Goal: Information Seeking & Learning: Learn about a topic

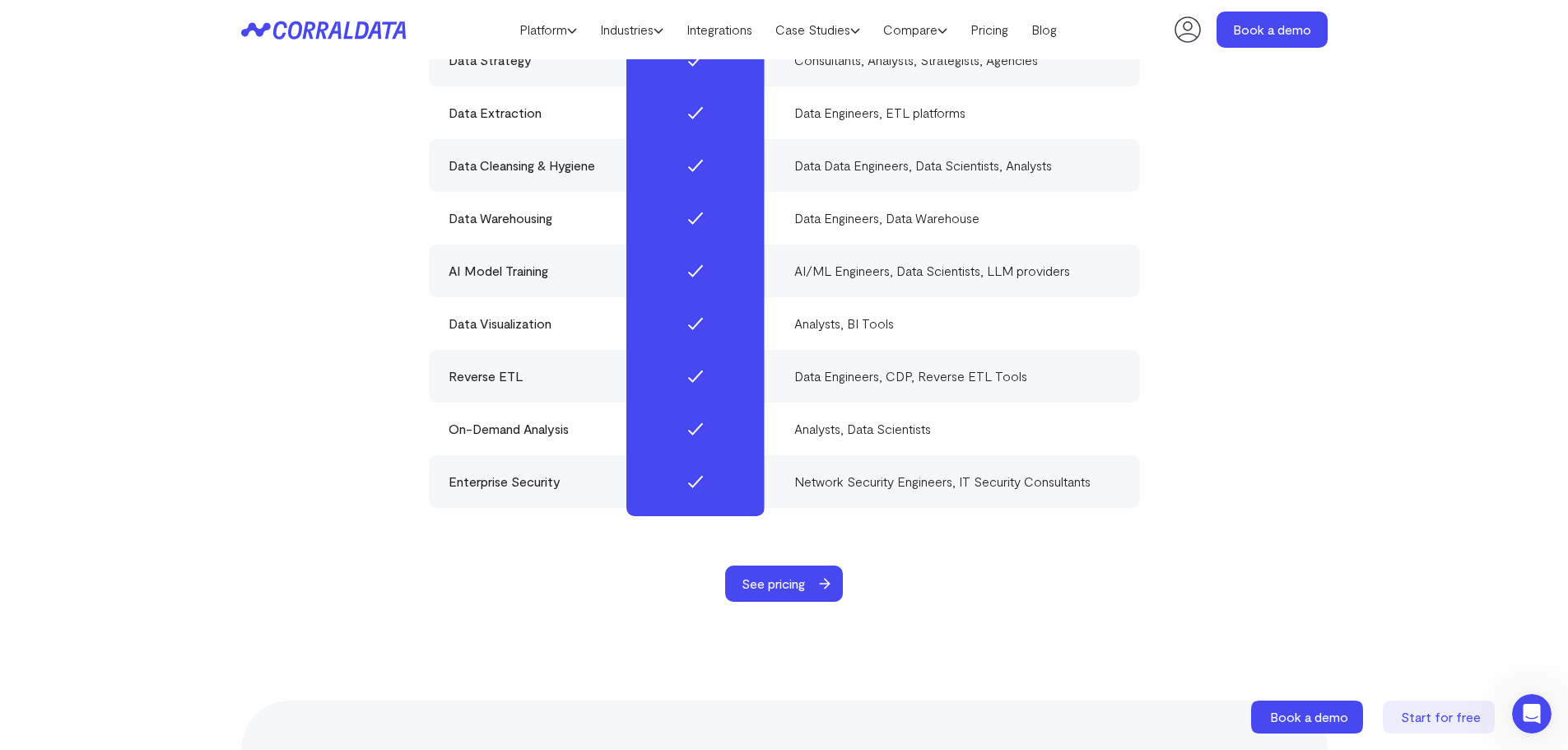
scroll to position [5233, 0]
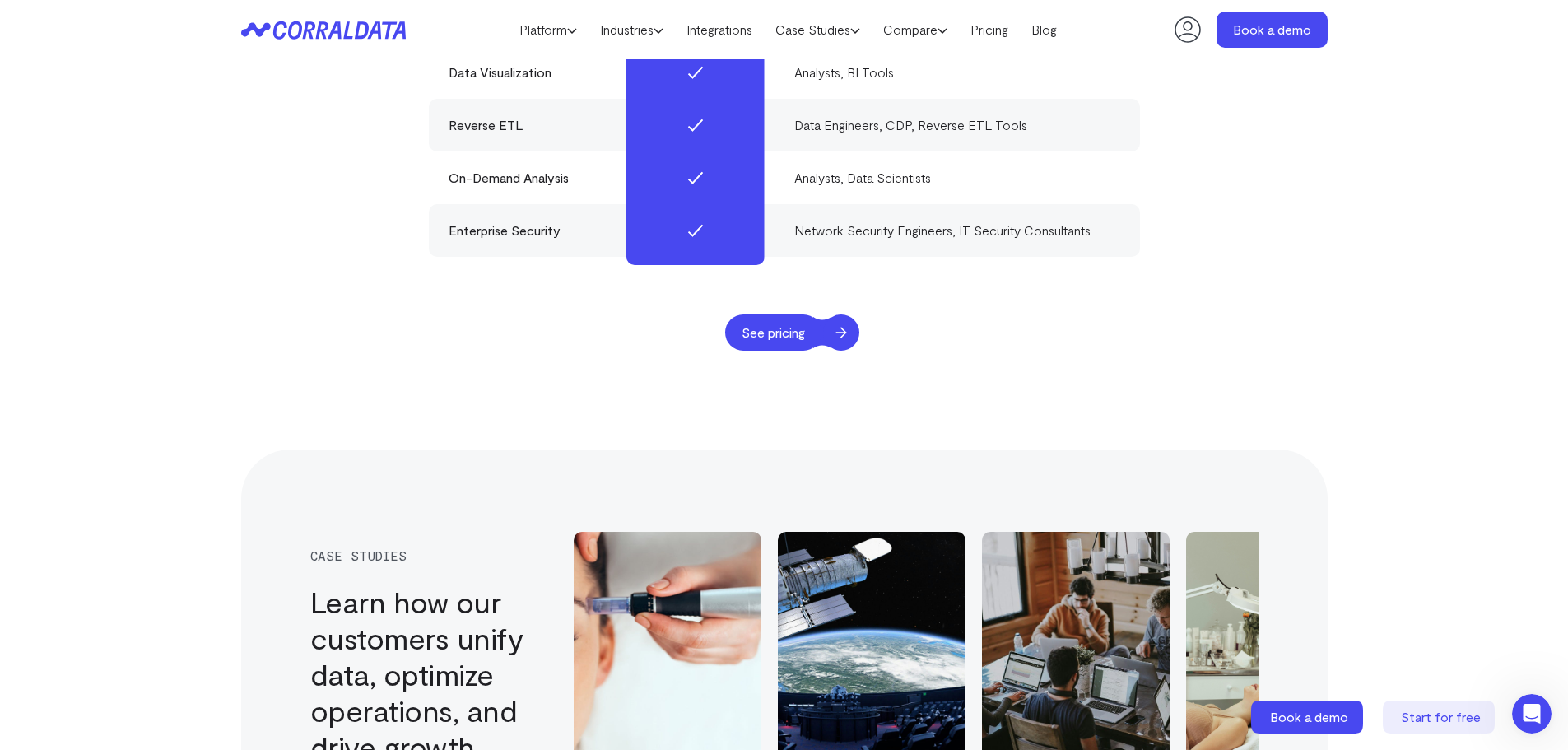
click at [809, 315] on span "See pricing" at bounding box center [772, 333] width 96 height 36
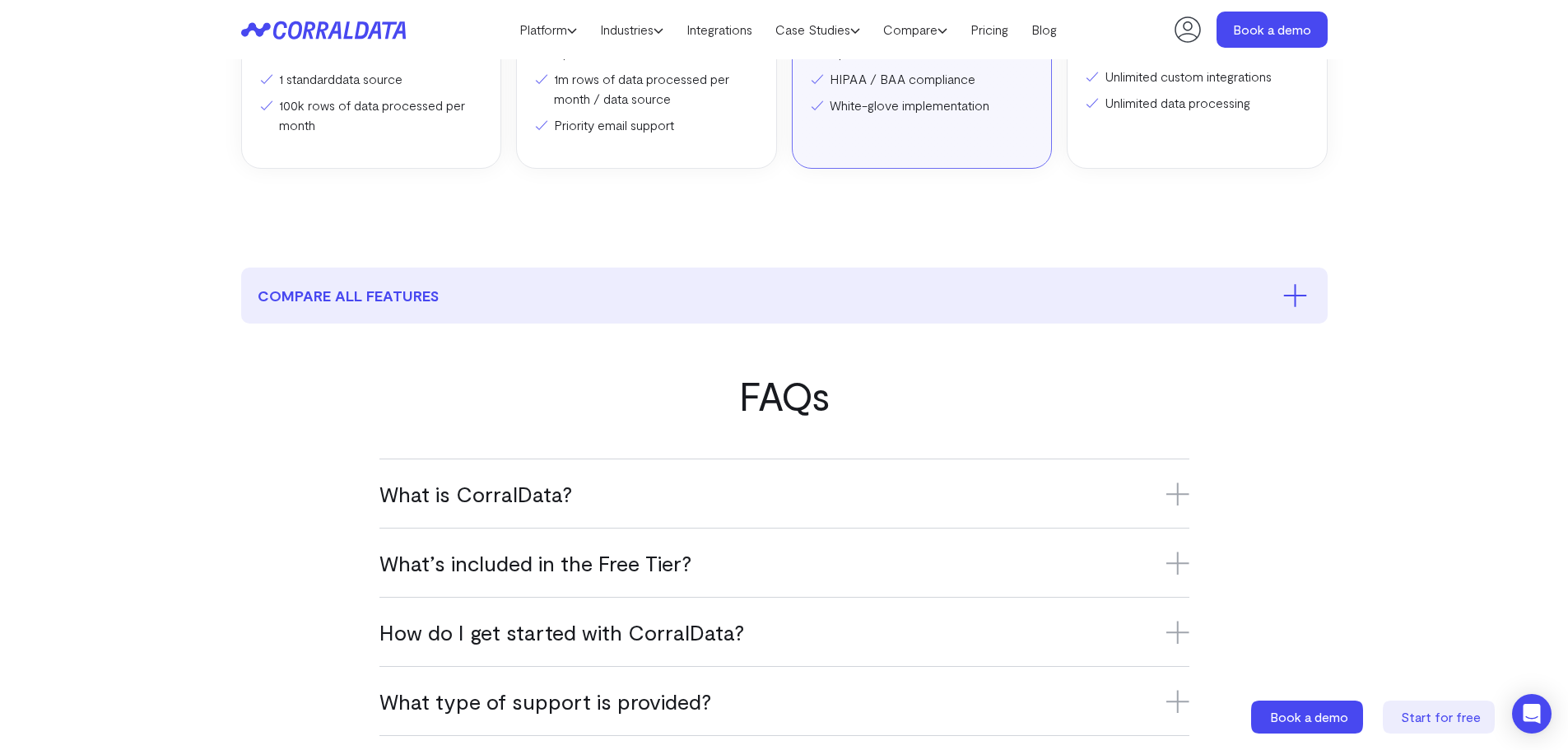
scroll to position [706, 0]
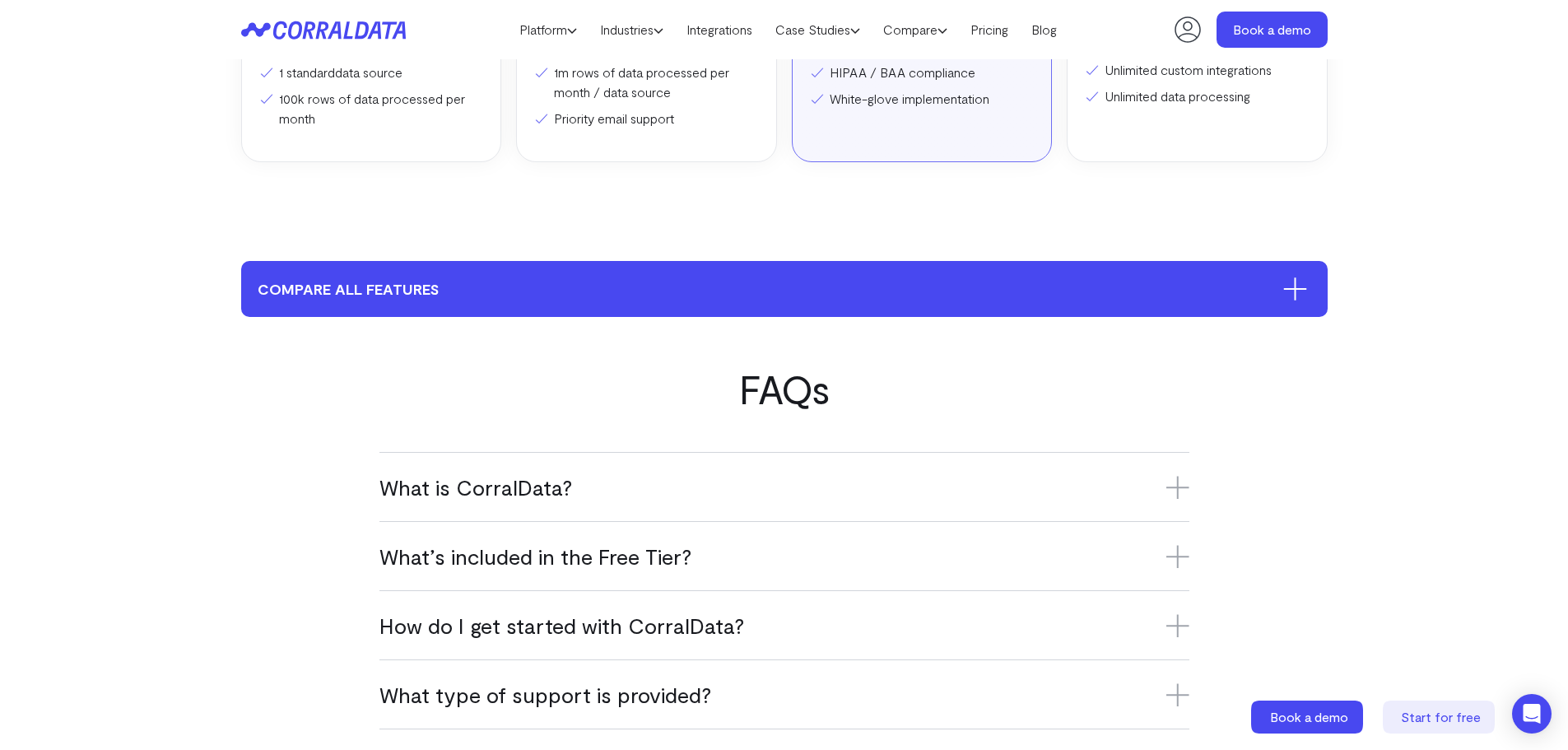
click at [1304, 300] on icon at bounding box center [1295, 289] width 24 height 23
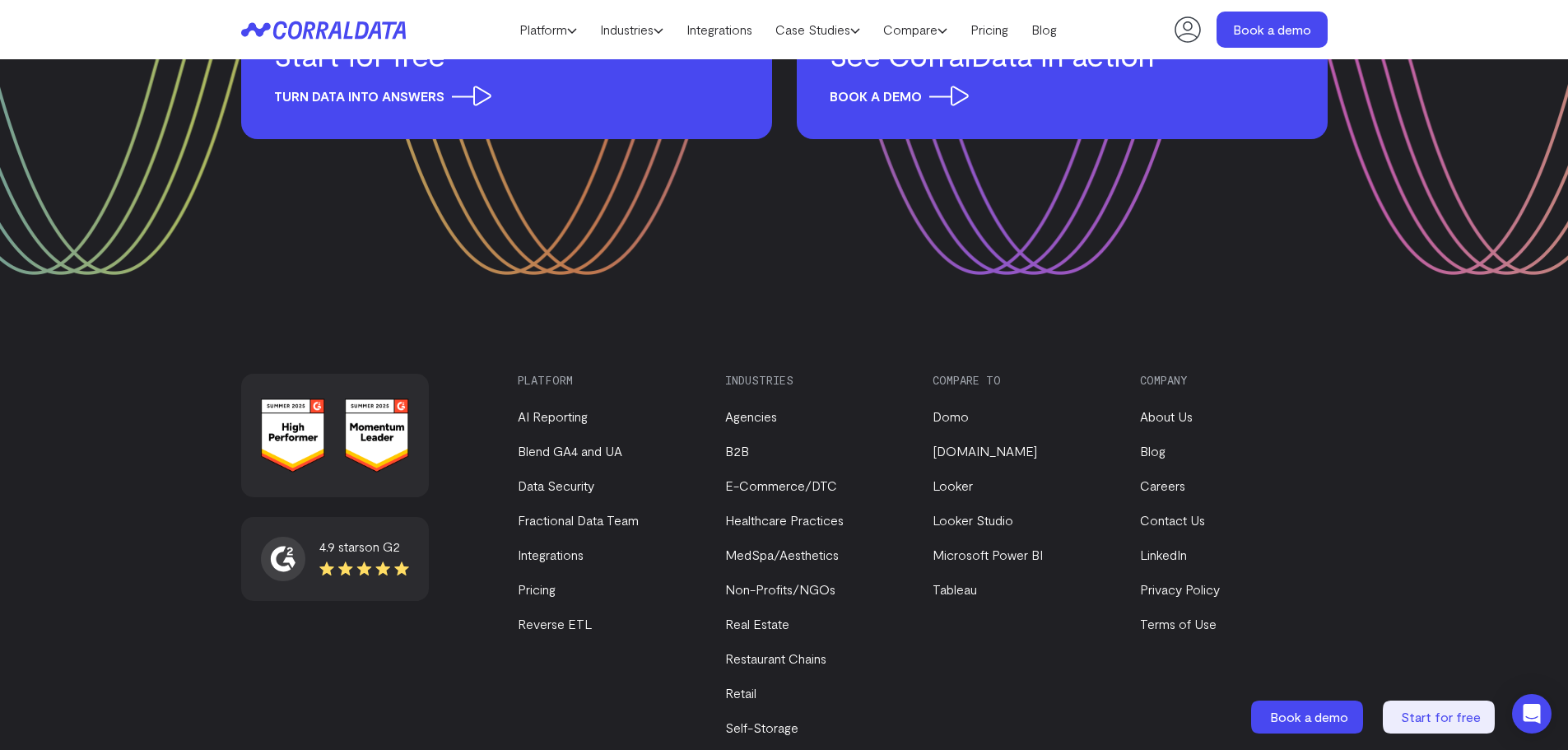
scroll to position [5734, 0]
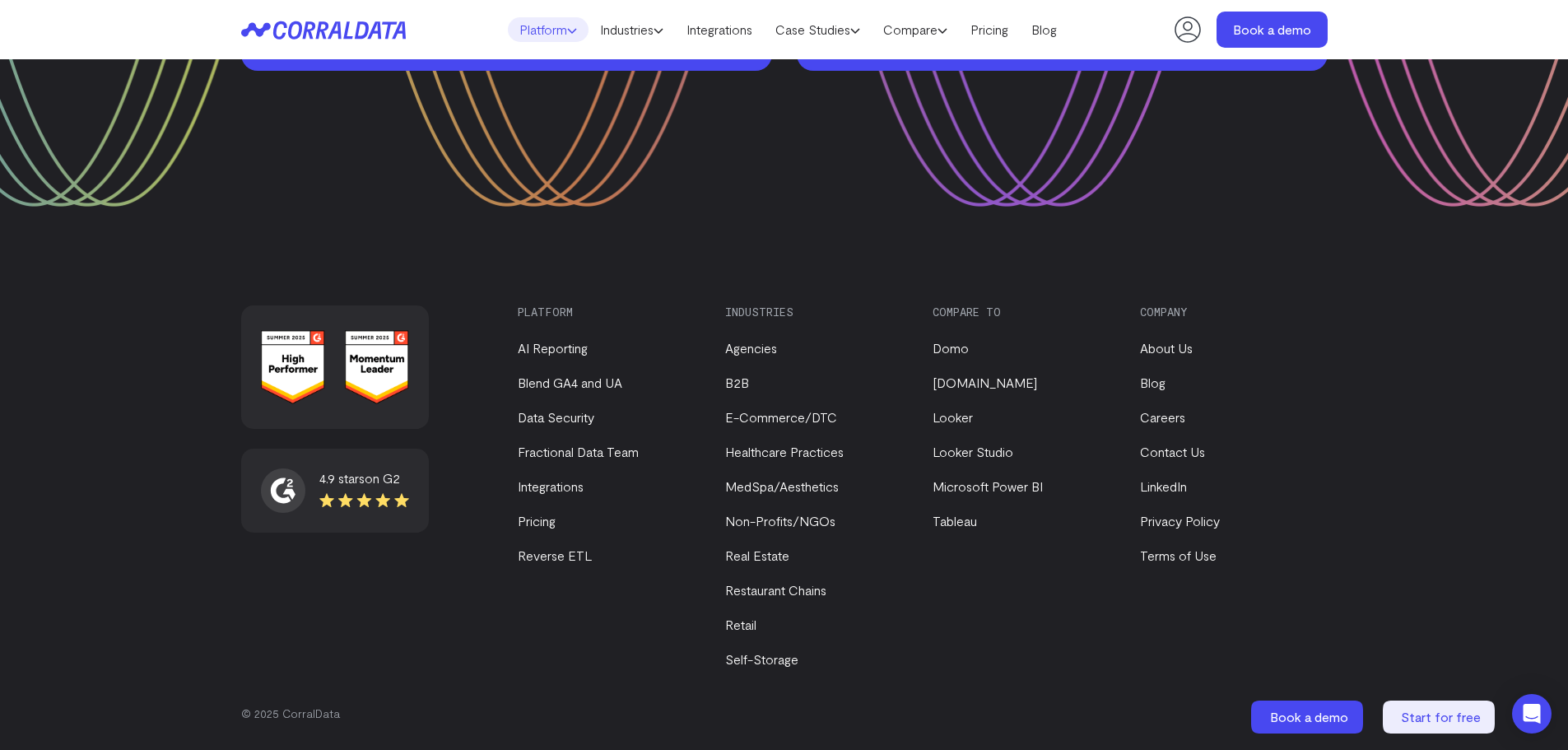
click at [514, 30] on link "Platform" at bounding box center [548, 30] width 80 height 24
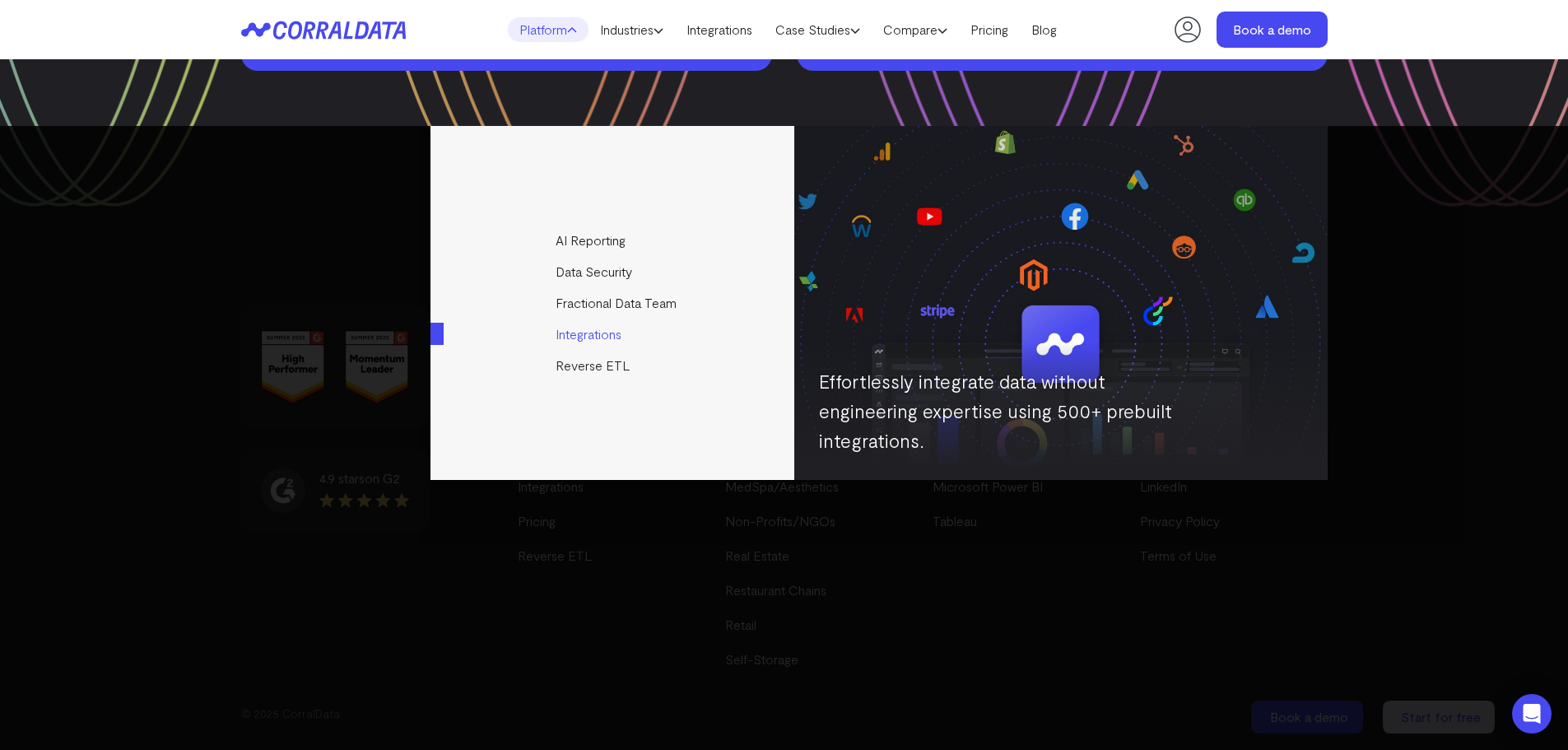
click at [592, 337] on link "Integrations" at bounding box center [614, 333] width 366 height 31
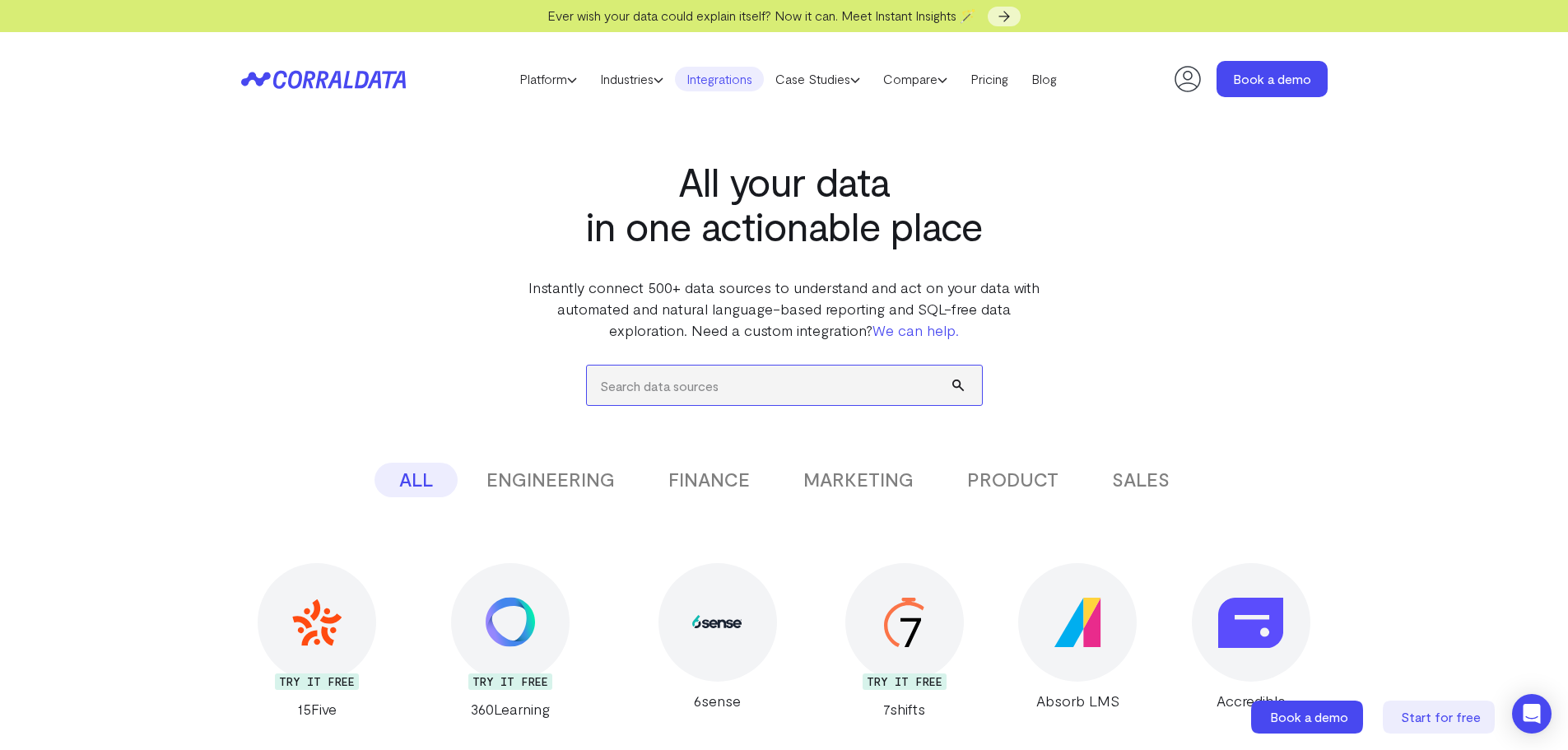
click at [825, 370] on input "search" at bounding box center [784, 385] width 395 height 39
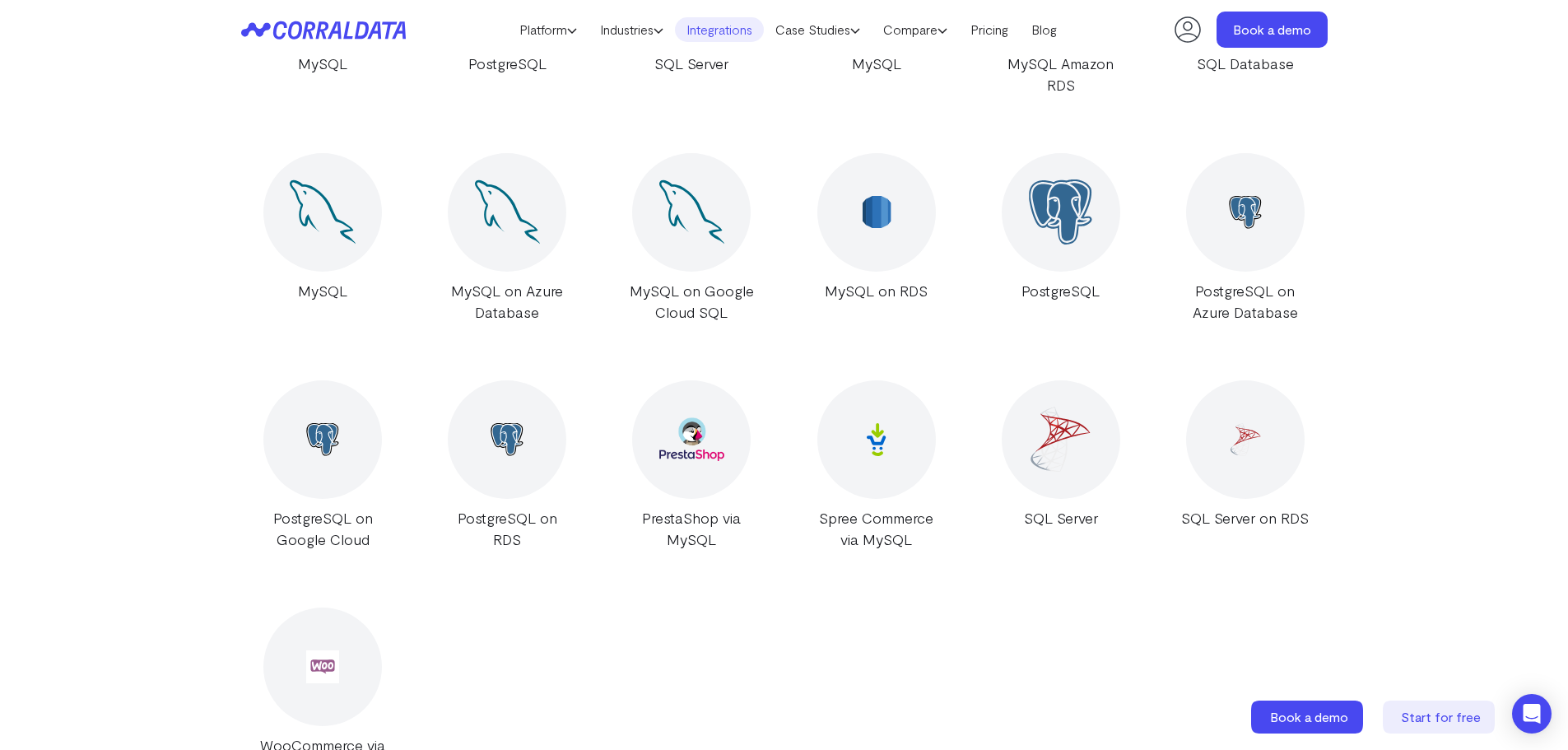
scroll to position [706, 0]
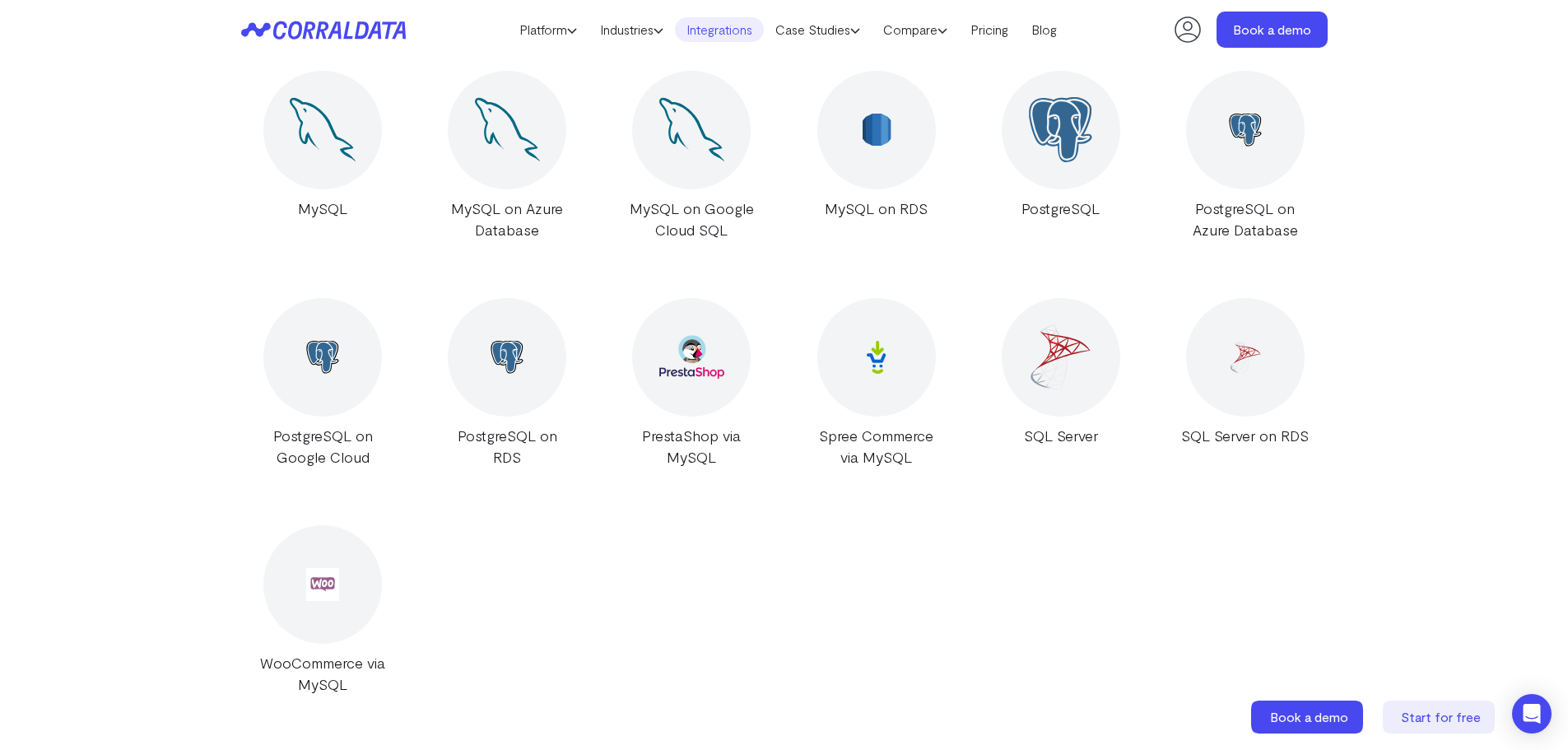
type input "sql"
click at [1066, 354] on img at bounding box center [1061, 357] width 65 height 65
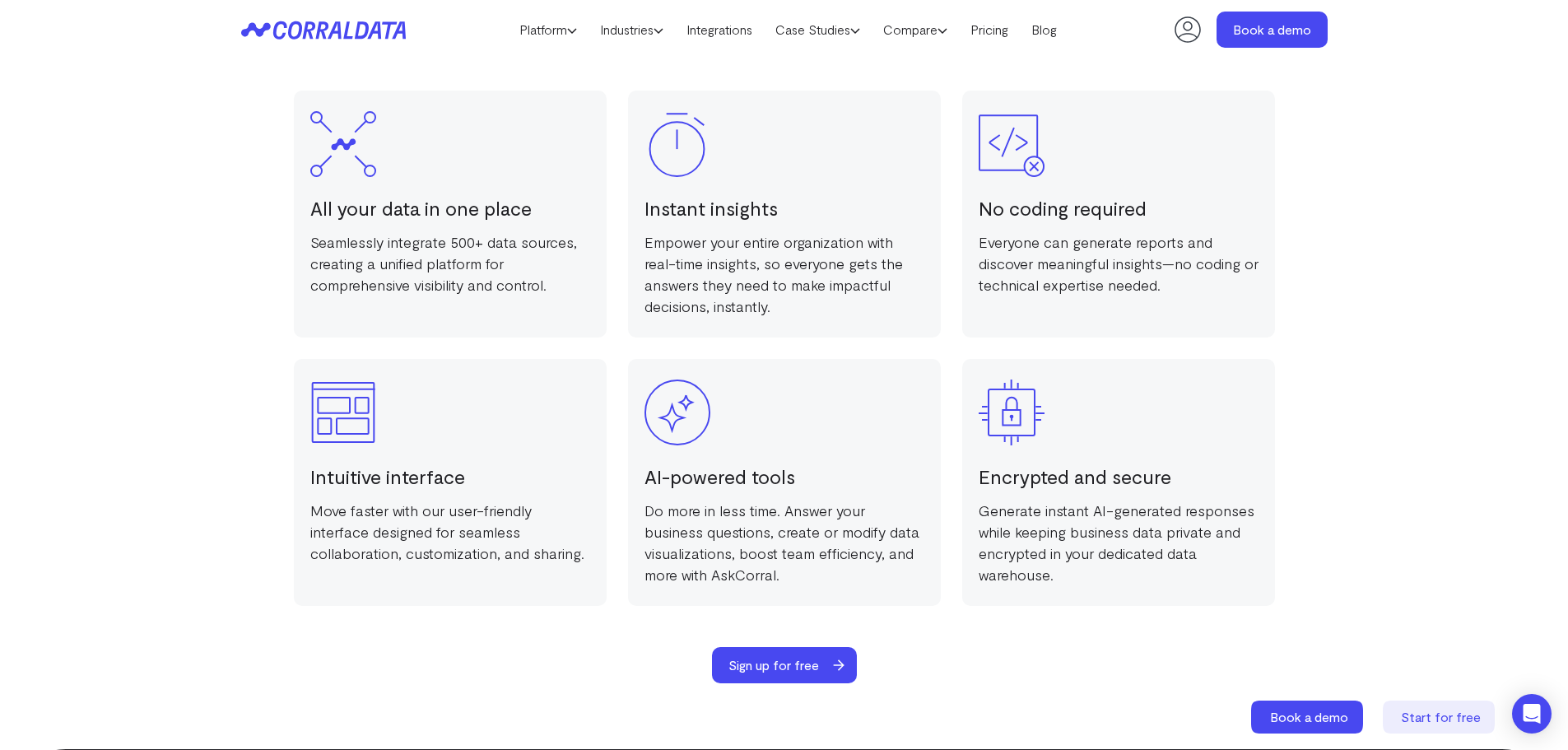
scroll to position [2928, 0]
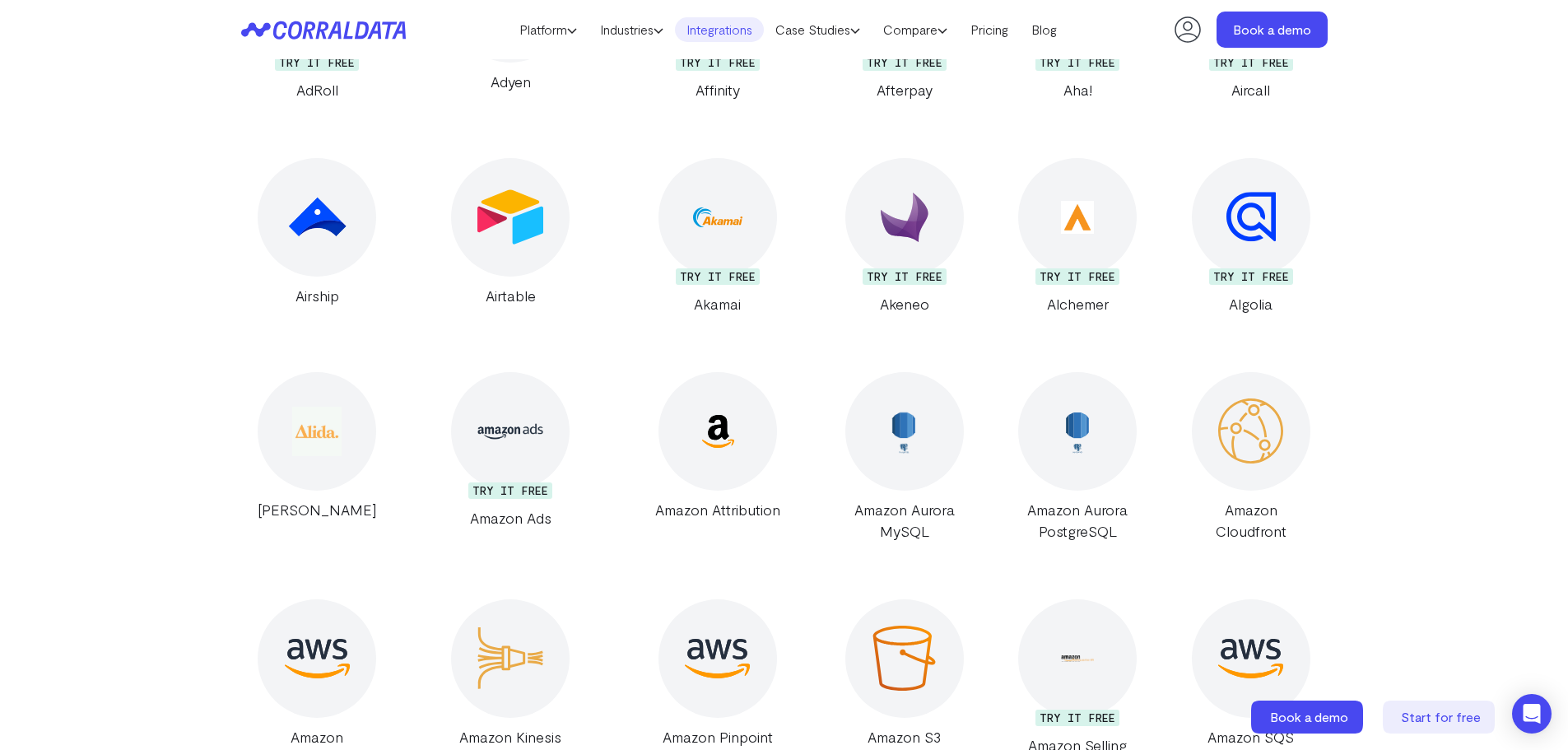
scroll to position [1282, 0]
